Goal: Communication & Community: Participate in discussion

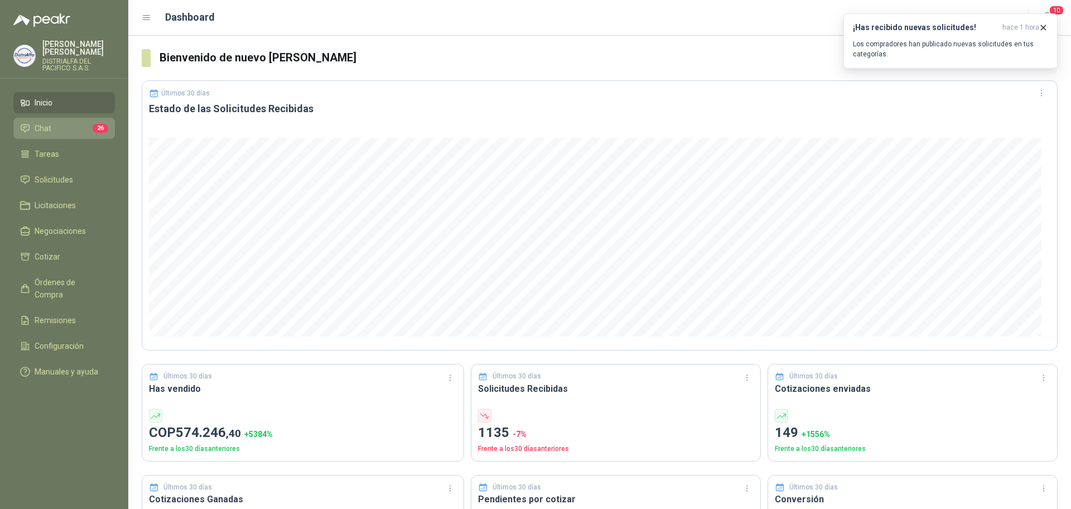
click at [70, 122] on li "Chat 26" at bounding box center [64, 128] width 88 height 12
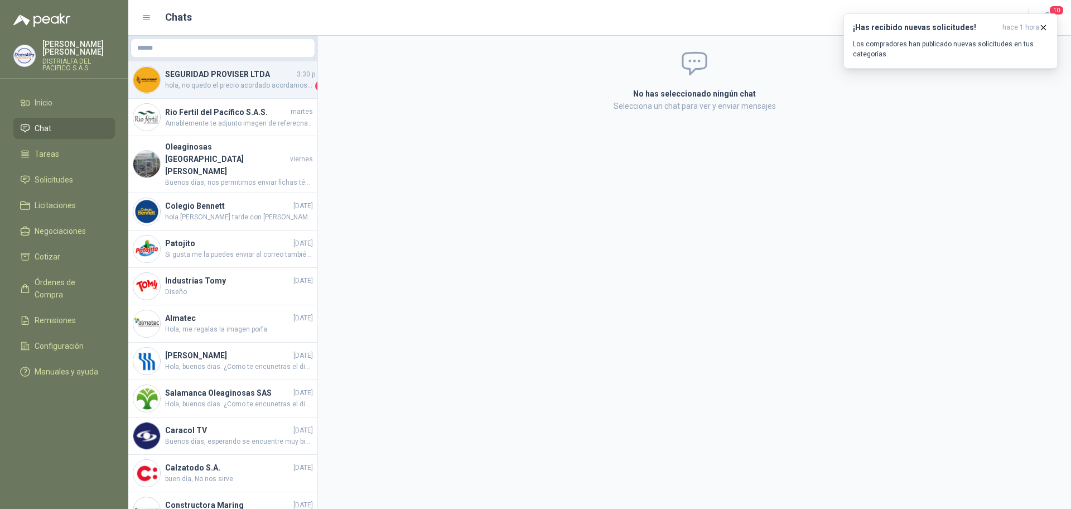
click at [267, 85] on span "hola, no quedo el precio acordado acordamos 5.963" at bounding box center [239, 85] width 148 height 11
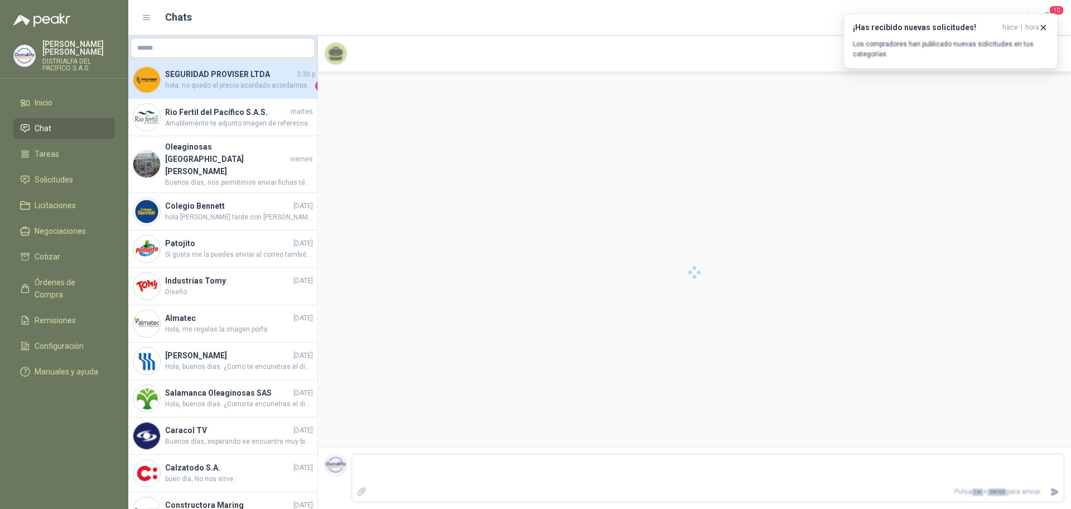
scroll to position [43, 0]
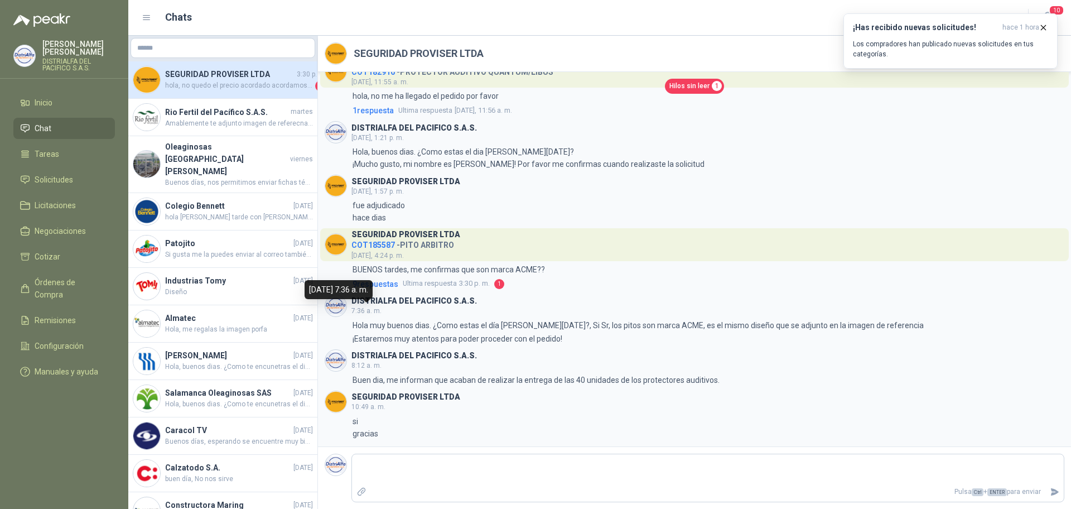
click at [357, 304] on div "DISTRIALFA [PERSON_NAME] S.A.S. 7:36 a. m." at bounding box center [413, 305] width 125 height 22
click at [410, 302] on h3 "DISTRIALFA DEL PACIFICO S.A.S." at bounding box center [413, 301] width 125 height 6
drag, startPoint x: 471, startPoint y: 301, endPoint x: 351, endPoint y: 303, distance: 119.9
click at [351, 303] on header "DISTRIALFA [PERSON_NAME] S.A.S. 7:36 a. m." at bounding box center [694, 305] width 739 height 22
click at [361, 303] on h3 "DISTRIALFA DEL PACIFICO S.A.S." at bounding box center [413, 301] width 125 height 6
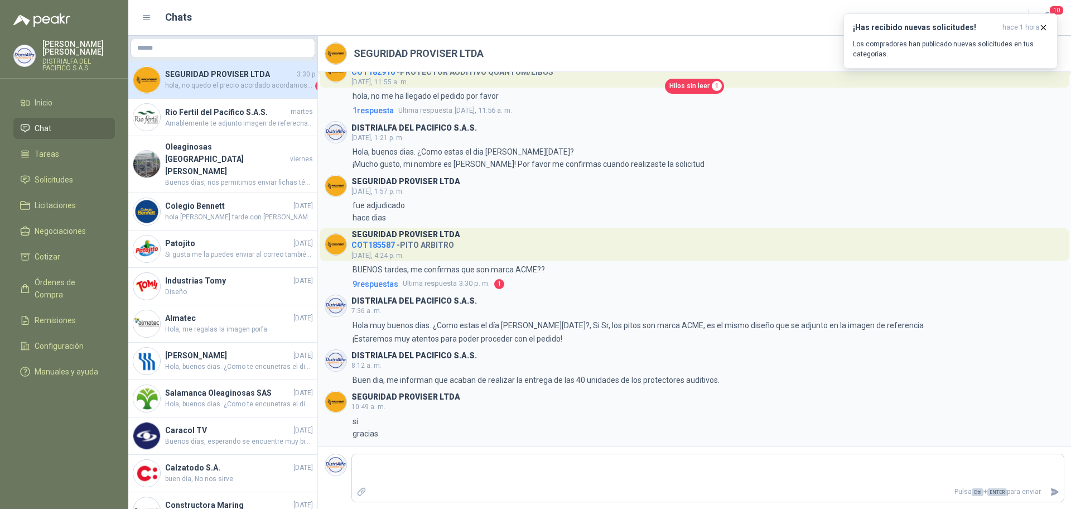
click at [405, 292] on div "Hilos sin leer 1 SEGURIDAD PROVISER LTDA COT182916 - PROTECTOR AUDITIVO QUANTUM…" at bounding box center [694, 259] width 753 height 374
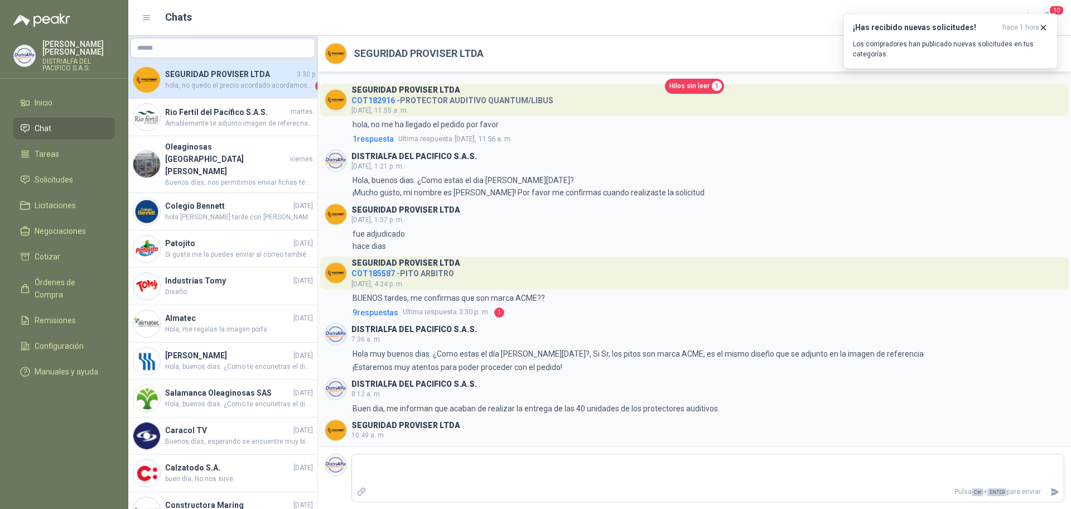
scroll to position [0, 0]
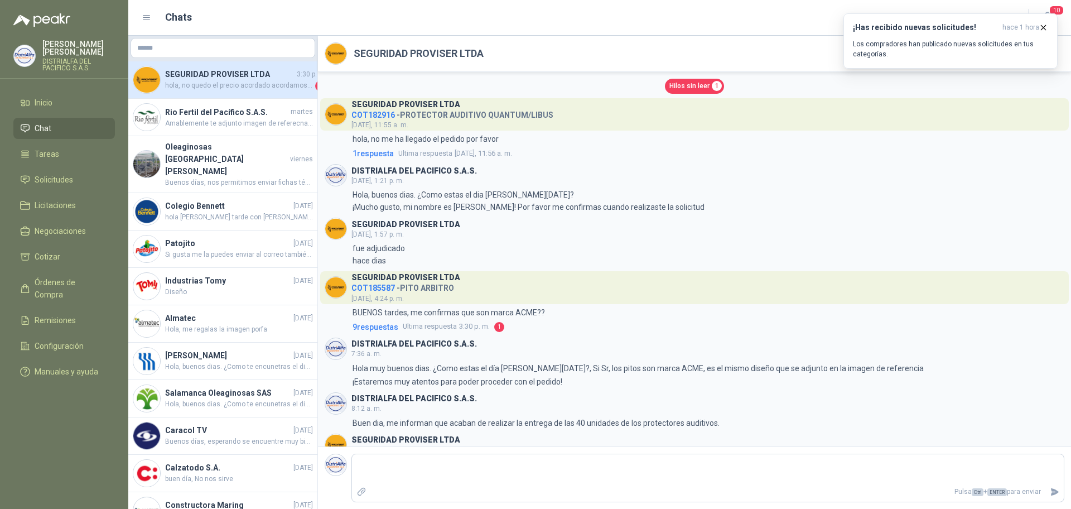
click at [184, 79] on h4 "SEGURIDAD PROVISER LTDA" at bounding box center [229, 74] width 129 height 12
drag, startPoint x: 453, startPoint y: 49, endPoint x: 609, endPoint y: 76, distance: 159.1
click at [454, 49] on h2 "SEGURIDAD PROVISER LTDA" at bounding box center [419, 54] width 130 height 16
click at [1044, 26] on icon "button" at bounding box center [1042, 27] width 9 height 9
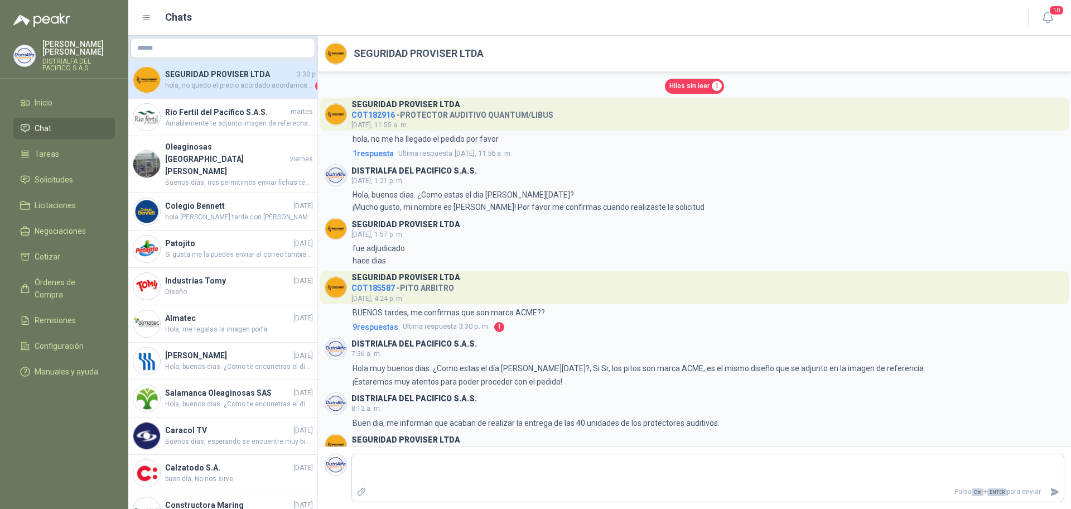
click at [659, 89] on div "Hilos sin leer 1" at bounding box center [694, 86] width 739 height 15
click at [351, 57] on header "SEGURIDAD PROVISER LTDA" at bounding box center [694, 54] width 753 height 36
drag, startPoint x: 353, startPoint y: 55, endPoint x: 393, endPoint y: 55, distance: 39.6
click at [369, 55] on header "SEGURIDAD PROVISER LTDA" at bounding box center [694, 54] width 753 height 36
click at [393, 55] on h2 "SEGURIDAD PROVISER LTDA" at bounding box center [419, 54] width 130 height 16
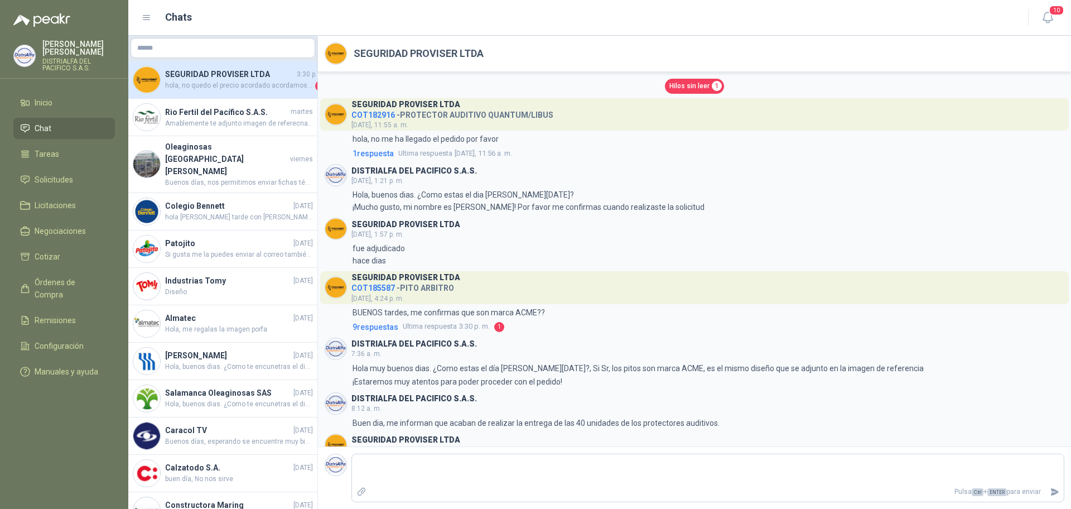
click at [335, 54] on img at bounding box center [335, 53] width 21 height 21
click at [174, 76] on h4 "SEGURIDAD PROVISER LTDA" at bounding box center [229, 74] width 129 height 12
click at [222, 116] on h4 "Rio Fertil del Pacífico S.A.S." at bounding box center [226, 112] width 123 height 12
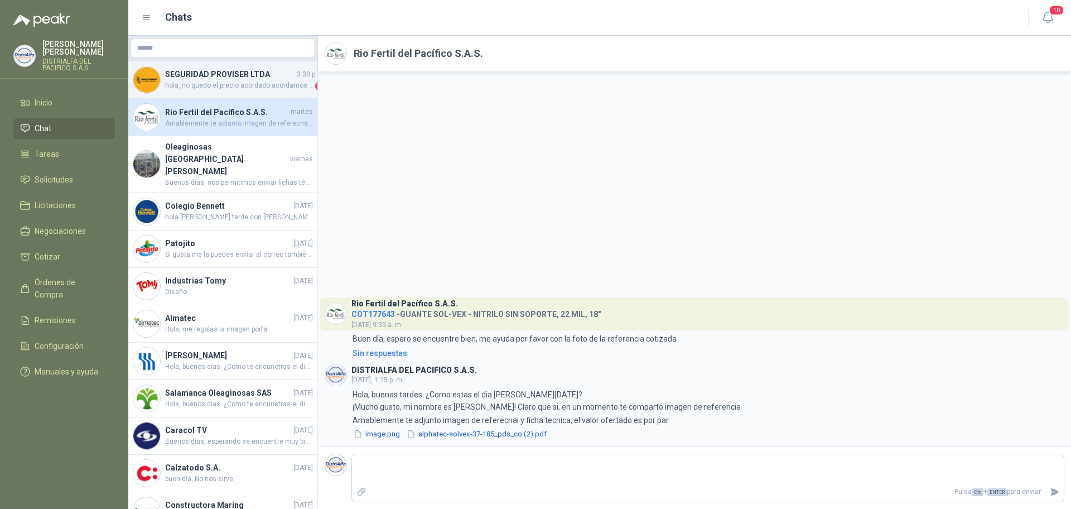
click at [223, 69] on h4 "SEGURIDAD PROVISER LTDA" at bounding box center [229, 74] width 129 height 12
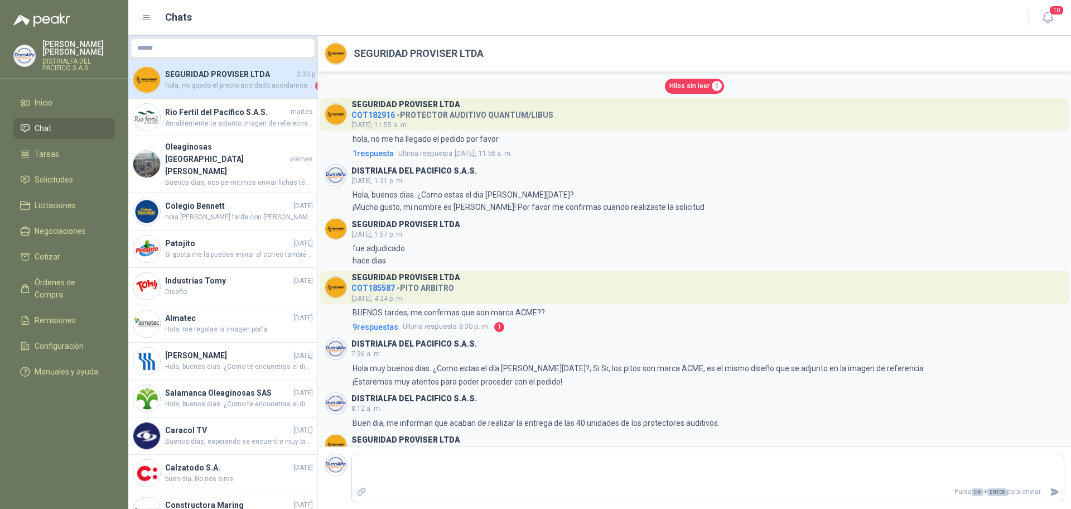
click at [141, 83] on img at bounding box center [146, 79] width 27 height 27
click at [367, 326] on span "9 respuesta s" at bounding box center [375, 327] width 46 height 12
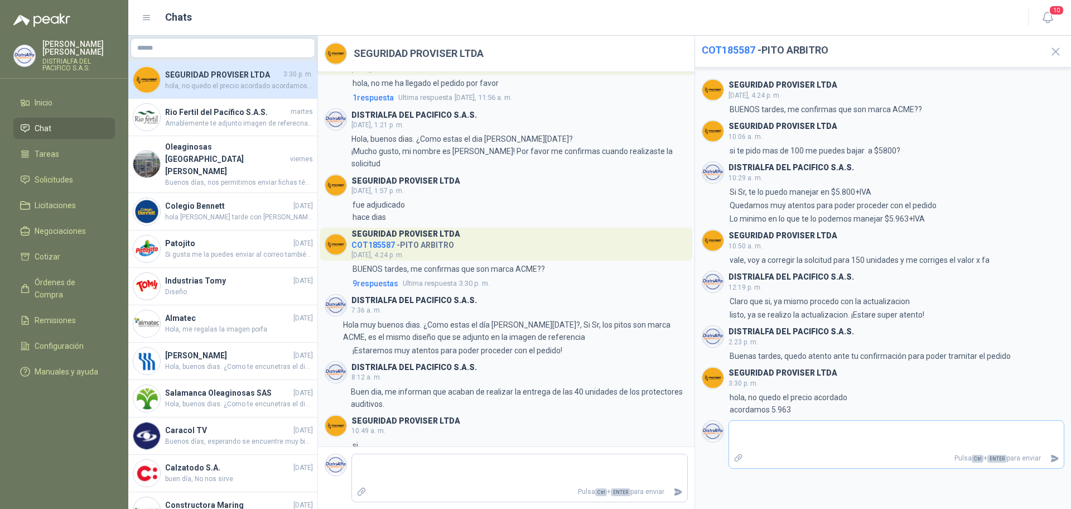
scroll to position [56, 0]
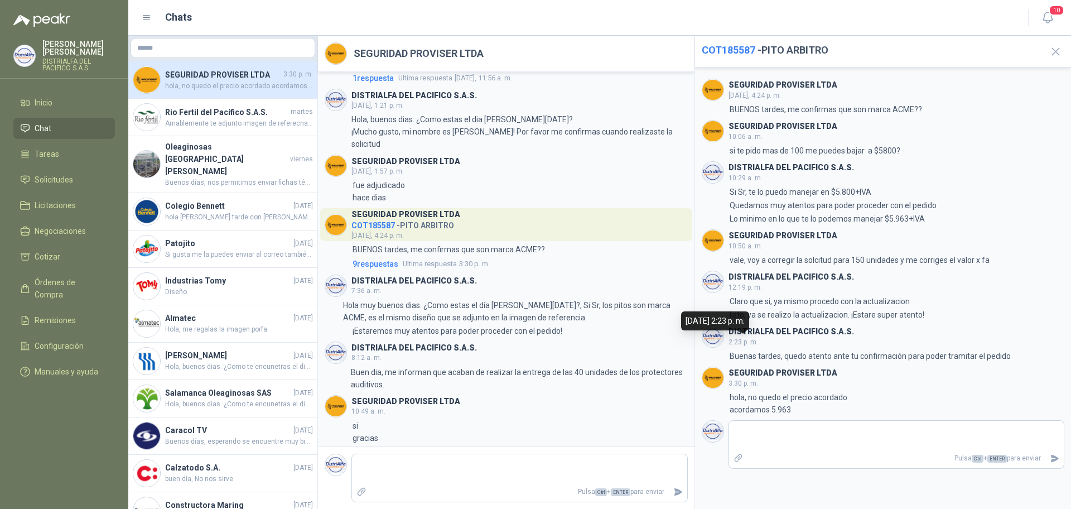
click at [755, 332] on h3 "DISTRIALFA DEL PACIFICO S.A.S." at bounding box center [790, 331] width 125 height 6
drag, startPoint x: 826, startPoint y: 325, endPoint x: 759, endPoint y: 331, distance: 67.1
click at [802, 325] on div "SEGURIDAD PROVISER LTDA [DATE], 4:24 p. m. 4:24 BUENOS tardes, me confirmas que…" at bounding box center [883, 287] width 376 height 441
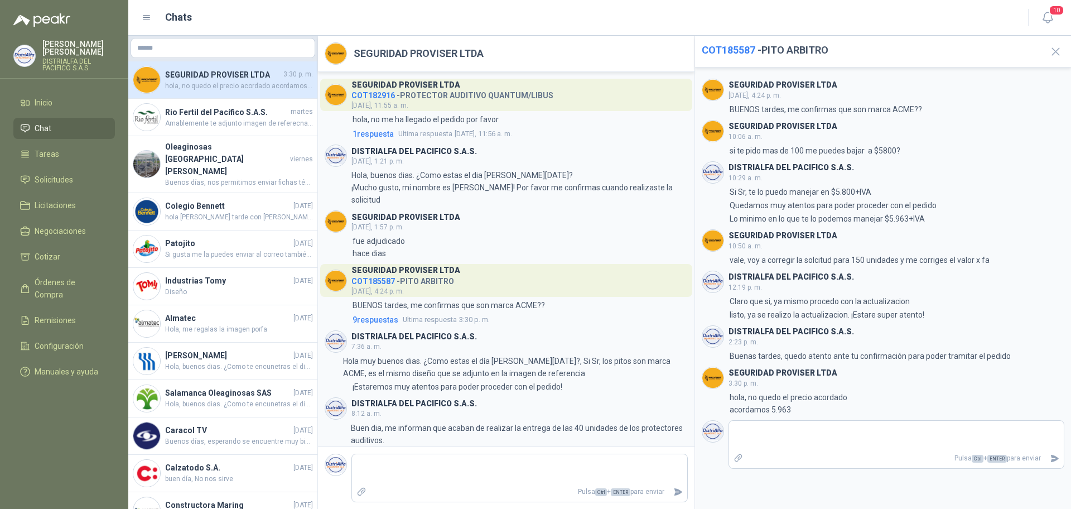
click at [370, 152] on h3 "DISTRIALFA DEL PACIFICO S.A.S." at bounding box center [413, 151] width 125 height 6
click at [425, 341] on div "DISTRIALFA [PERSON_NAME] S.A.S. 7:36 a. m." at bounding box center [413, 341] width 125 height 22
click at [399, 328] on div "SEGURIDAD PROVISER LTDA COT182916 - PROTECTOR AUDITIVO QUANTUM/LIBUS [DATE], 11…" at bounding box center [506, 259] width 376 height 374
click at [744, 47] on span "COT185587" at bounding box center [728, 50] width 54 height 12
